Goal: Use online tool/utility: Utilize a website feature to perform a specific function

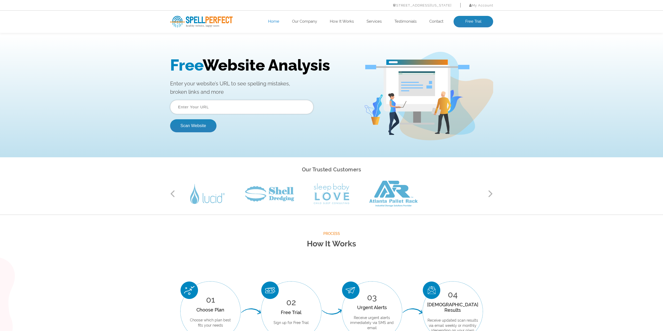
drag, startPoint x: 175, startPoint y: 92, endPoint x: 224, endPoint y: 92, distance: 49.0
click at [224, 92] on div "Free Website Analysis Enter your website’s URL to see spelling mistakes, broken…" at bounding box center [331, 96] width 663 height 122
click at [228, 92] on p "Enter your website’s URL to see spelling mistakes, broken links and more" at bounding box center [263, 87] width 186 height 17
click at [221, 108] on input "text" at bounding box center [241, 107] width 143 height 14
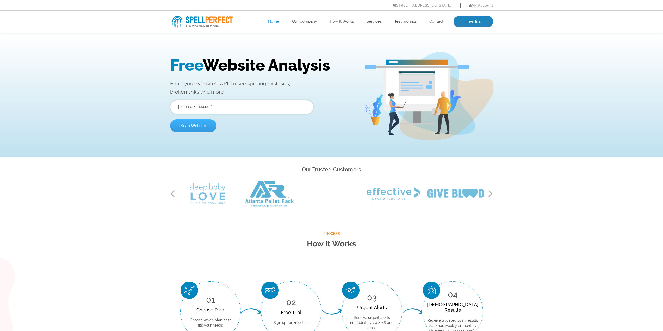
type input "[DOMAIN_NAME]"
click at [207, 124] on button "Scan Website" at bounding box center [193, 125] width 46 height 13
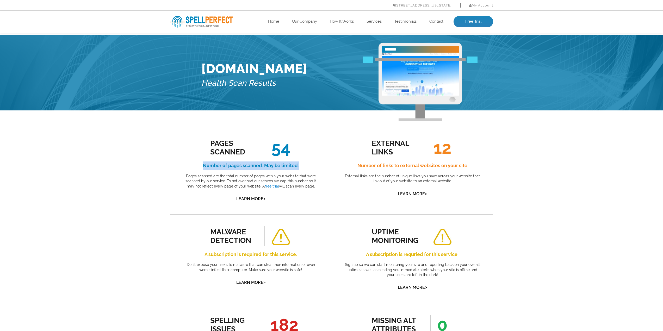
drag, startPoint x: 200, startPoint y: 166, endPoint x: 298, endPoint y: 167, distance: 97.9
click at [298, 167] on h4 "Number of pages scanned. May be limited." at bounding box center [251, 165] width 138 height 8
drag, startPoint x: 356, startPoint y: 166, endPoint x: 485, endPoint y: 167, distance: 128.9
click at [485, 167] on div "external links 12 Number of links to external websites on your site External li…" at bounding box center [411, 170] width 161 height 88
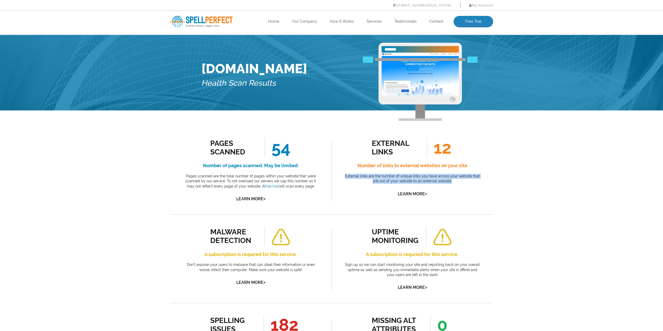
drag, startPoint x: 340, startPoint y: 175, endPoint x: 476, endPoint y: 179, distance: 136.8
click at [476, 179] on div "external links 12 Number of links to external websites on your site External li…" at bounding box center [411, 170] width 161 height 88
click at [476, 179] on p "External links are the number of unique links you have across your website that…" at bounding box center [412, 179] width 138 height 10
drag, startPoint x: 470, startPoint y: 180, endPoint x: 343, endPoint y: 177, distance: 126.8
click at [343, 177] on p "External links are the number of unique links you have across your website that…" at bounding box center [412, 179] width 138 height 10
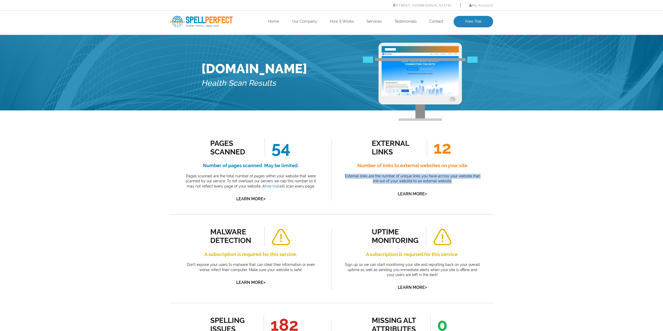
click at [488, 173] on div "external links 12 Number of links to external websites on your site External li…" at bounding box center [411, 170] width 161 height 88
